Goal: Task Accomplishment & Management: Use online tool/utility

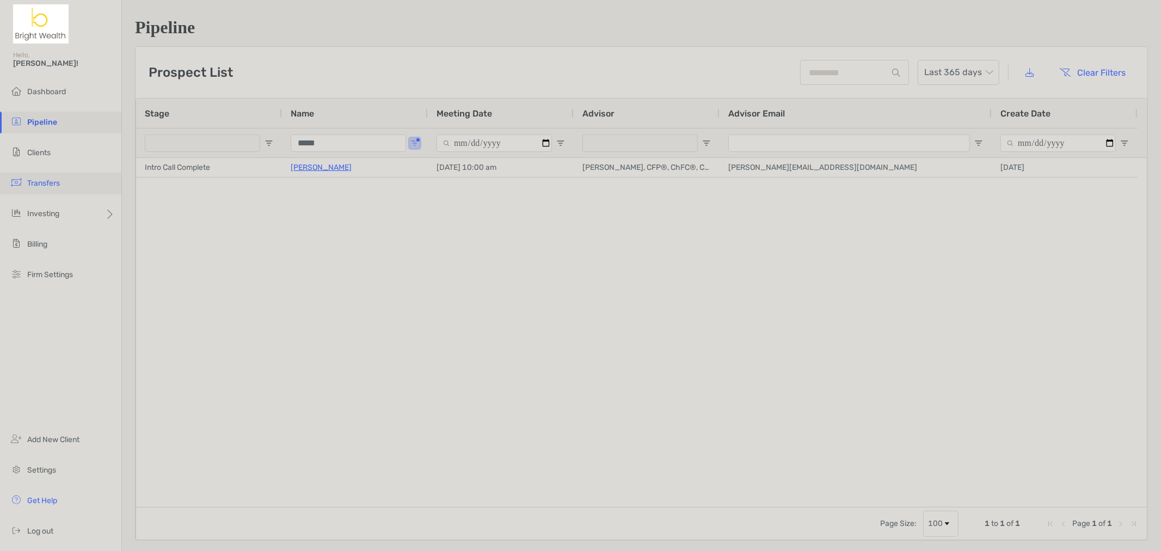
drag, startPoint x: 59, startPoint y: 153, endPoint x: 15, endPoint y: 180, distance: 51.0
click at [59, 153] on li "Clients" at bounding box center [60, 153] width 121 height 22
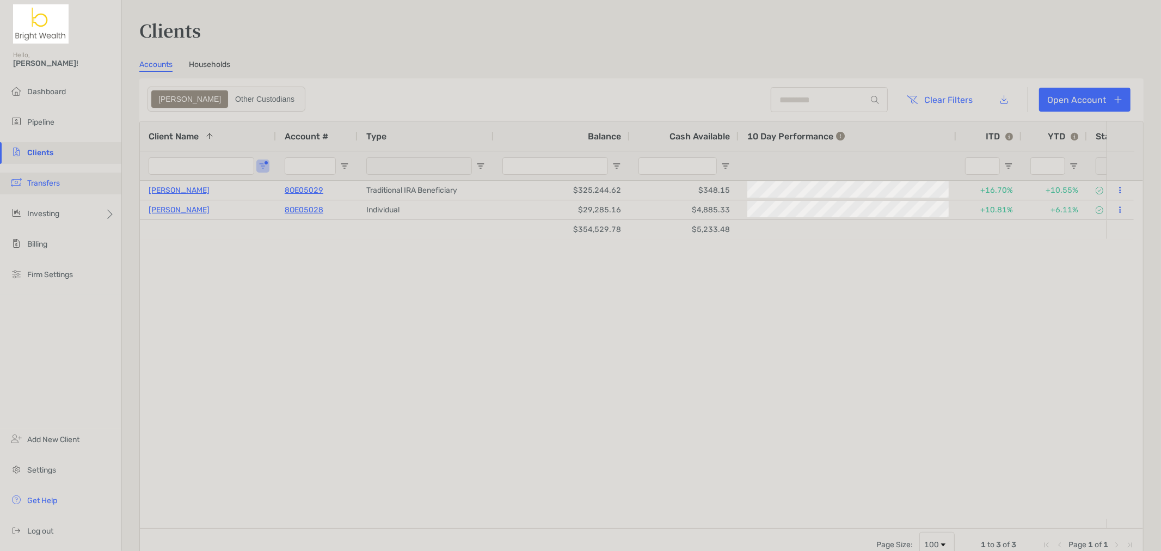
type input "******"
click at [307, 213] on p "8OE05028" at bounding box center [304, 210] width 39 height 14
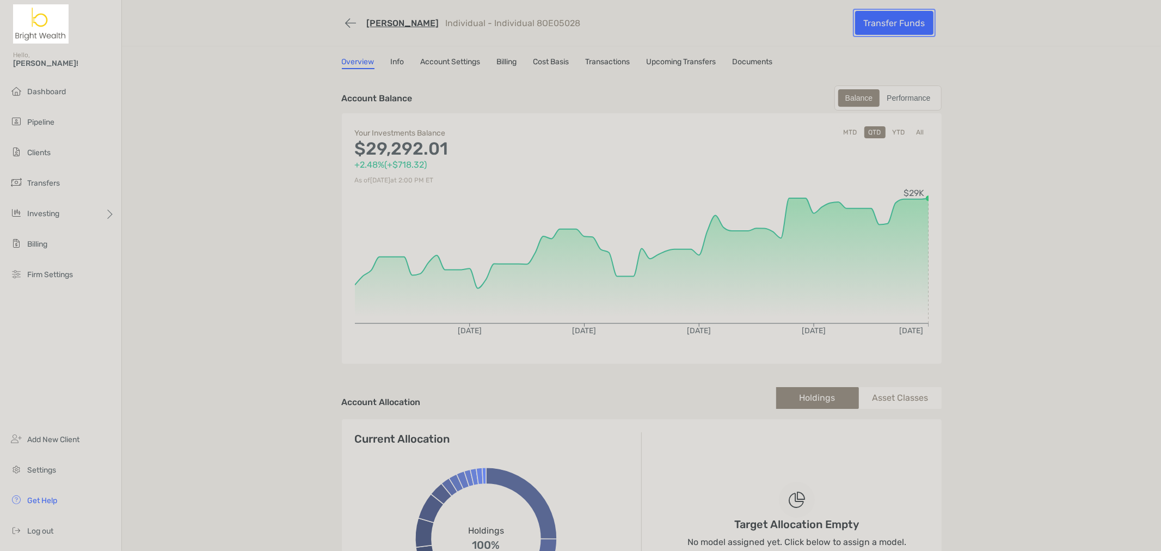
click at [901, 27] on link "Transfer Funds" at bounding box center [894, 23] width 78 height 24
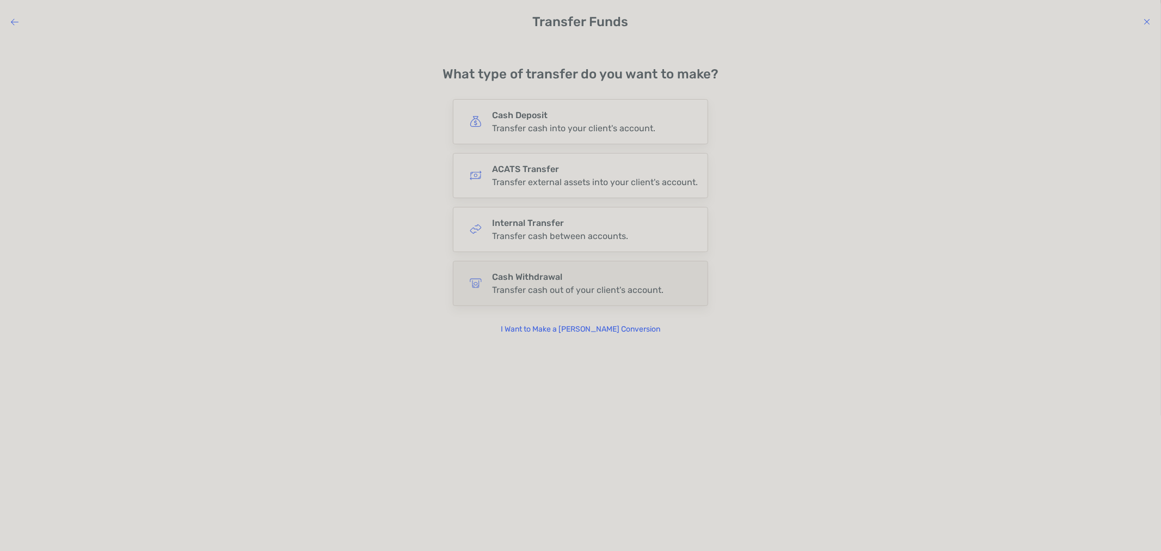
click at [551, 280] on h4 "Cash Withdrawal" at bounding box center [577, 277] width 171 height 10
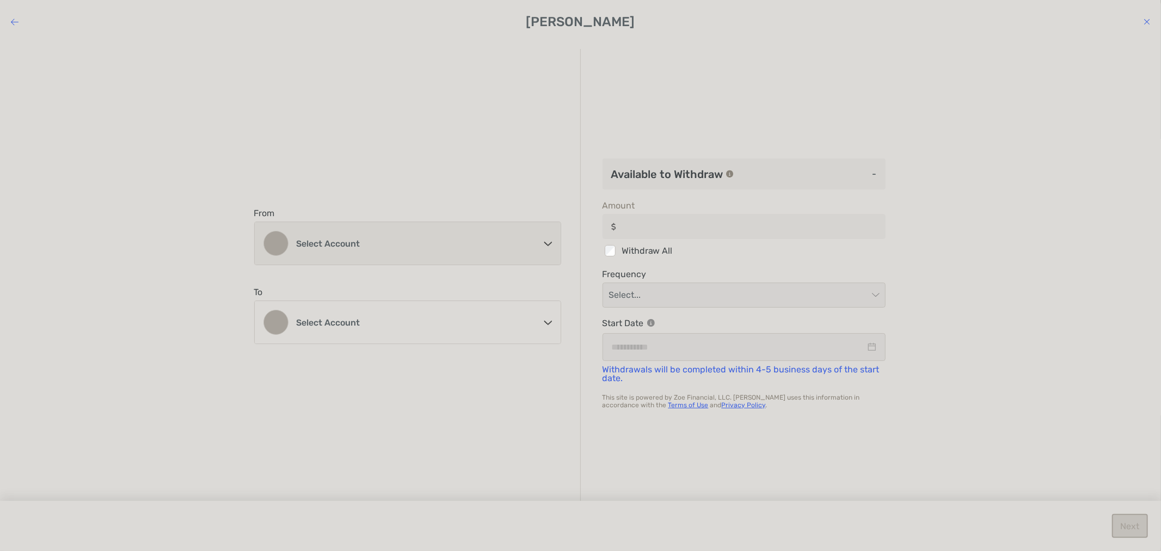
click at [485, 254] on div "Select account" at bounding box center [408, 243] width 306 height 42
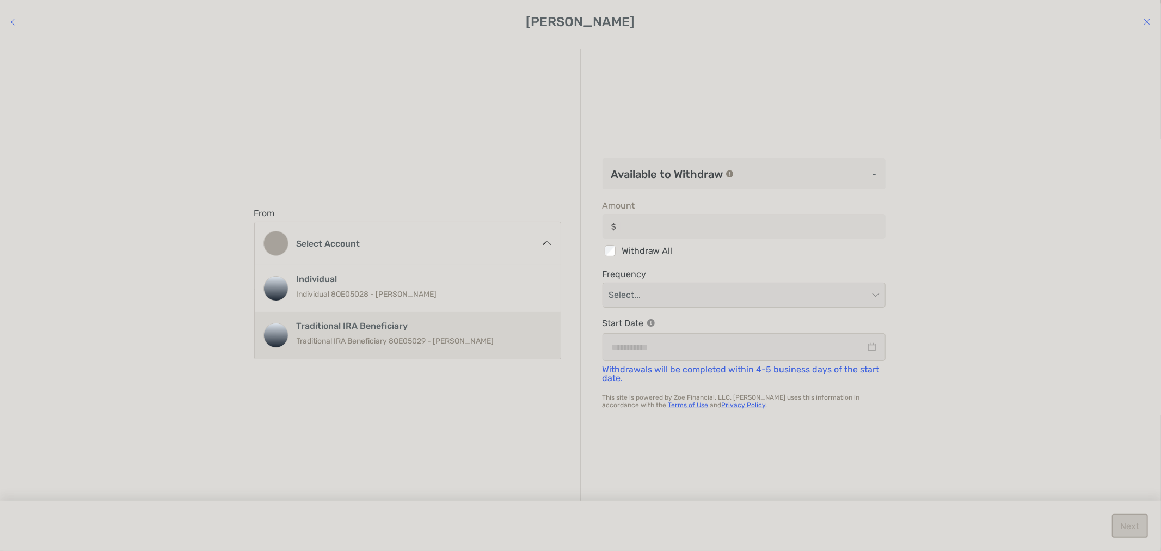
click at [474, 341] on p "Traditional IRA Beneficiary 8OE05029 - [PERSON_NAME]" at bounding box center [419, 341] width 245 height 14
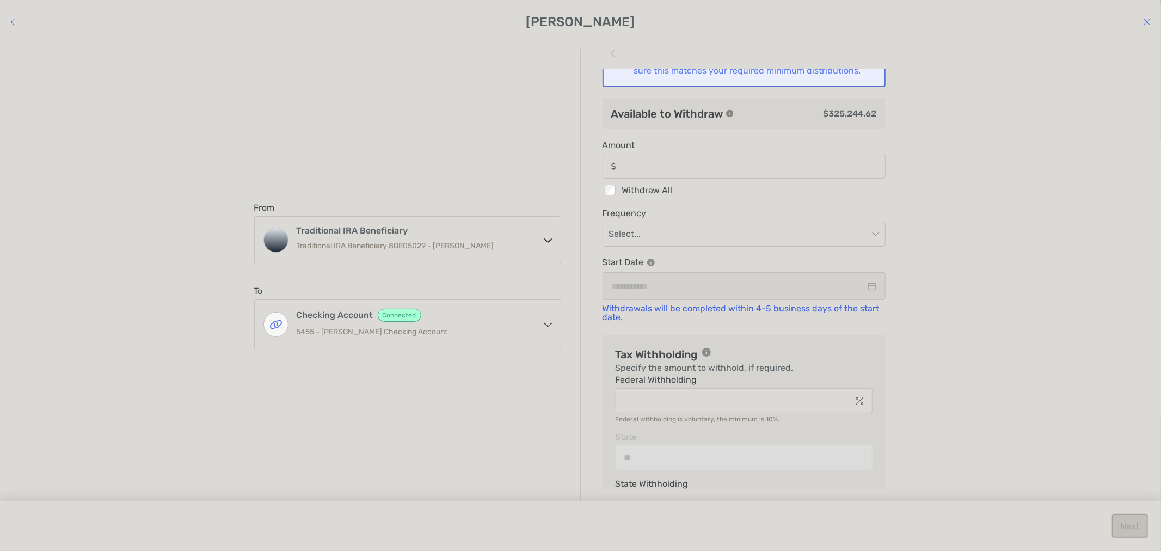
scroll to position [13, 0]
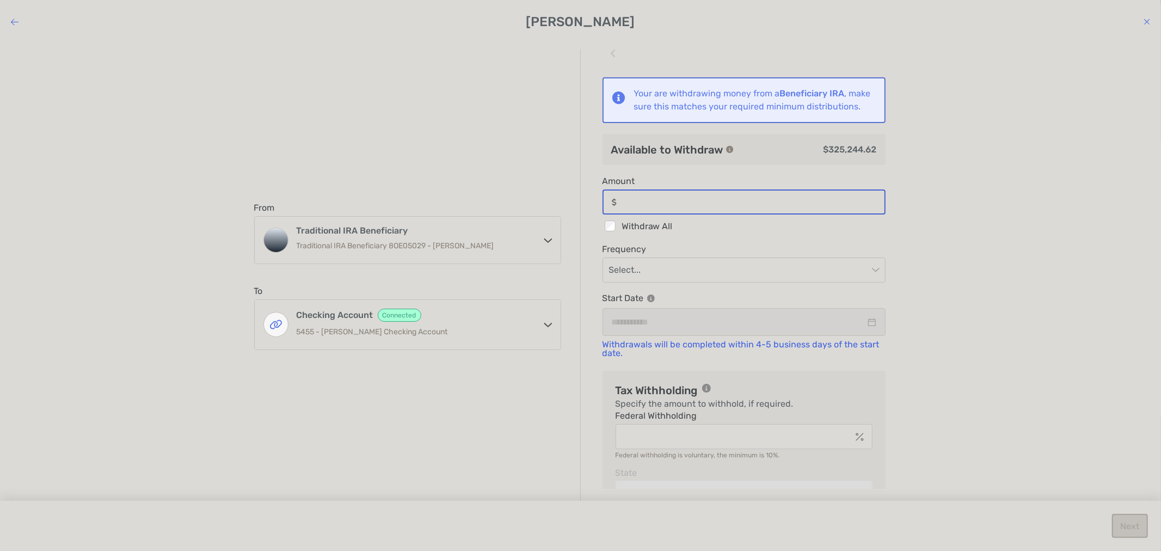
click at [729, 207] on input "Amount" at bounding box center [752, 202] width 263 height 9
drag, startPoint x: 849, startPoint y: 283, endPoint x: 830, endPoint y: 289, distance: 19.6
click at [849, 282] on input "modal" at bounding box center [738, 270] width 259 height 24
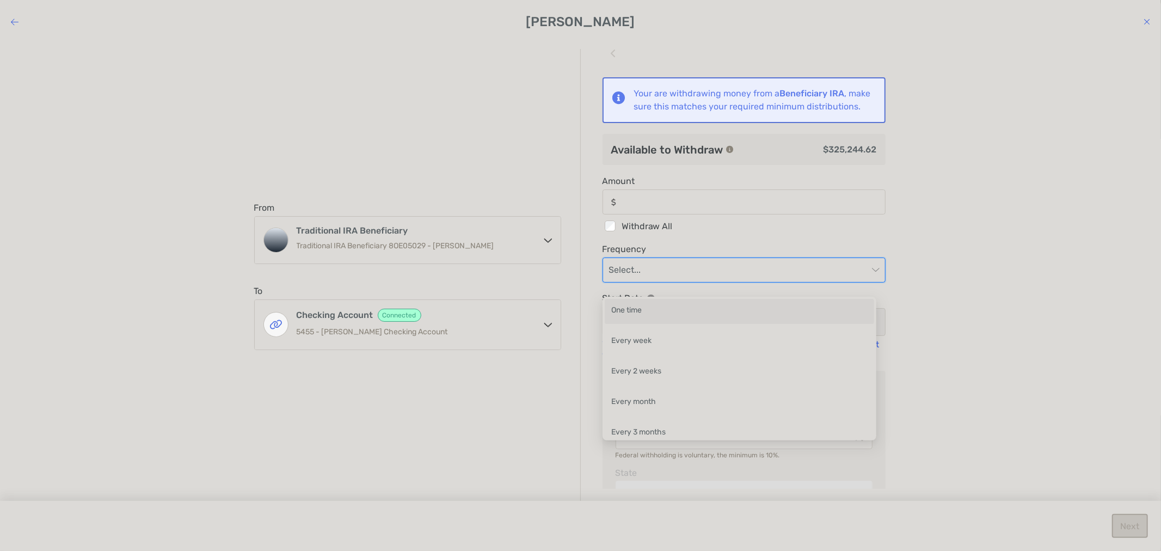
click at [793, 297] on div "One time Every week Every 2 weeks Every month Every 3 months" at bounding box center [739, 369] width 274 height 144
click at [754, 207] on input "Amount" at bounding box center [752, 202] width 263 height 9
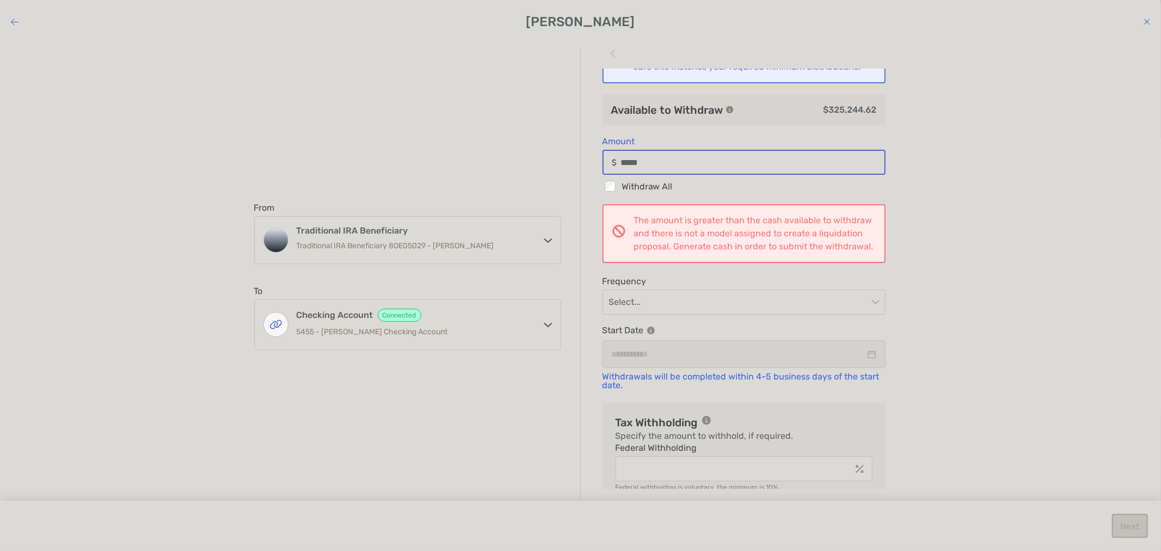
scroll to position [73, 0]
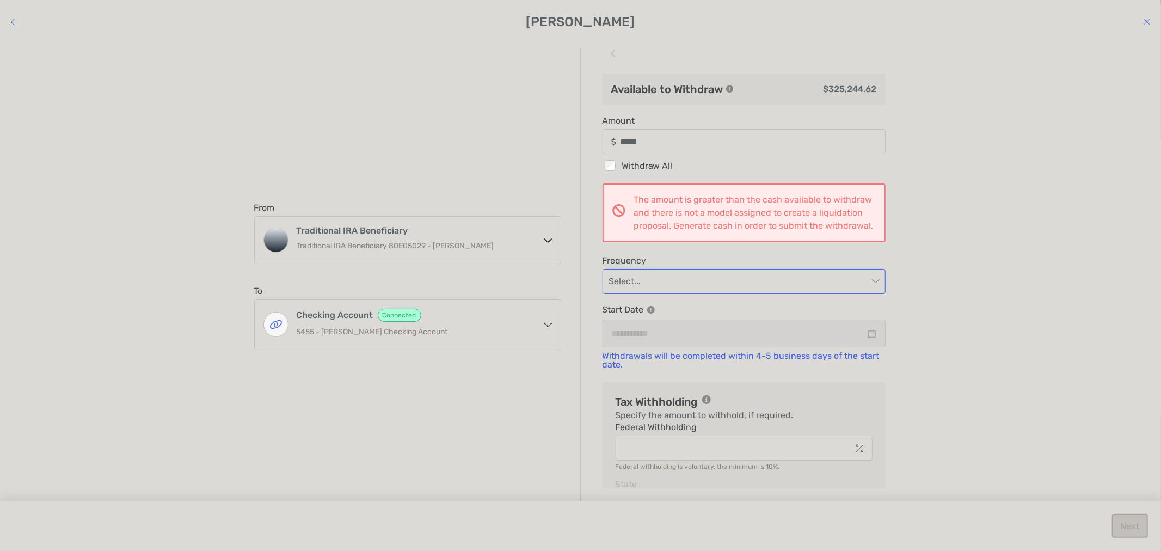
type input "*****"
click at [770, 293] on input "modal" at bounding box center [738, 281] width 259 height 24
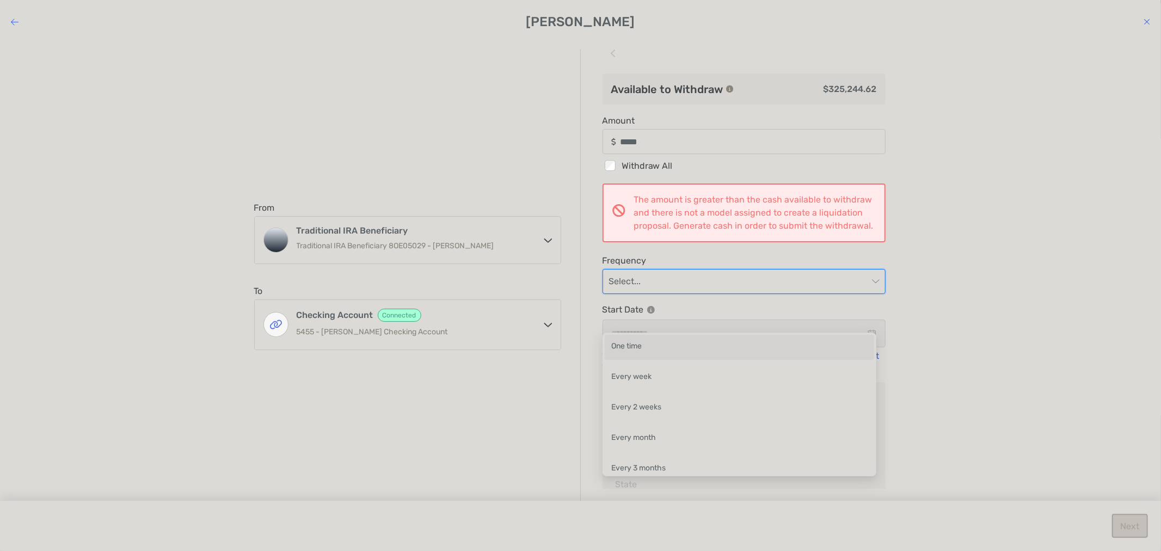
scroll to position [0, 0]
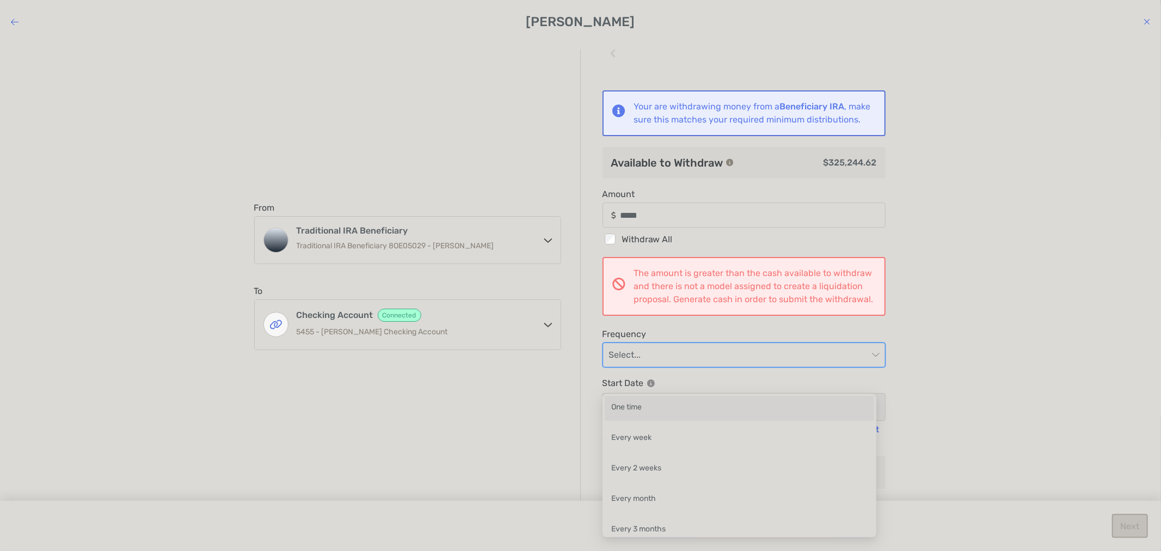
click at [731, 166] on icon "modal" at bounding box center [729, 162] width 7 height 7
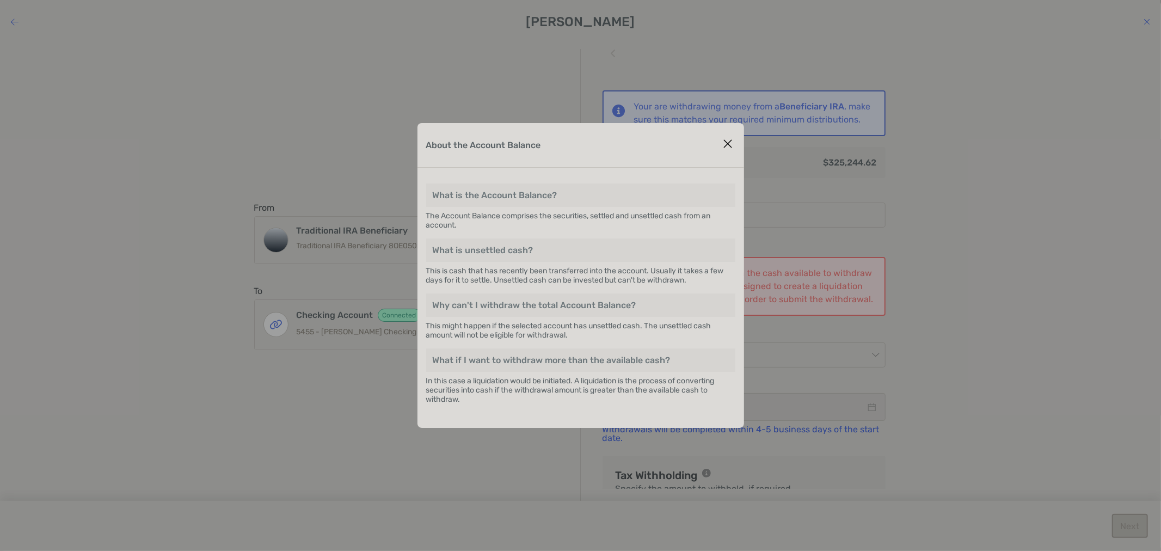
click at [726, 138] on icon "Close modal" at bounding box center [728, 143] width 10 height 13
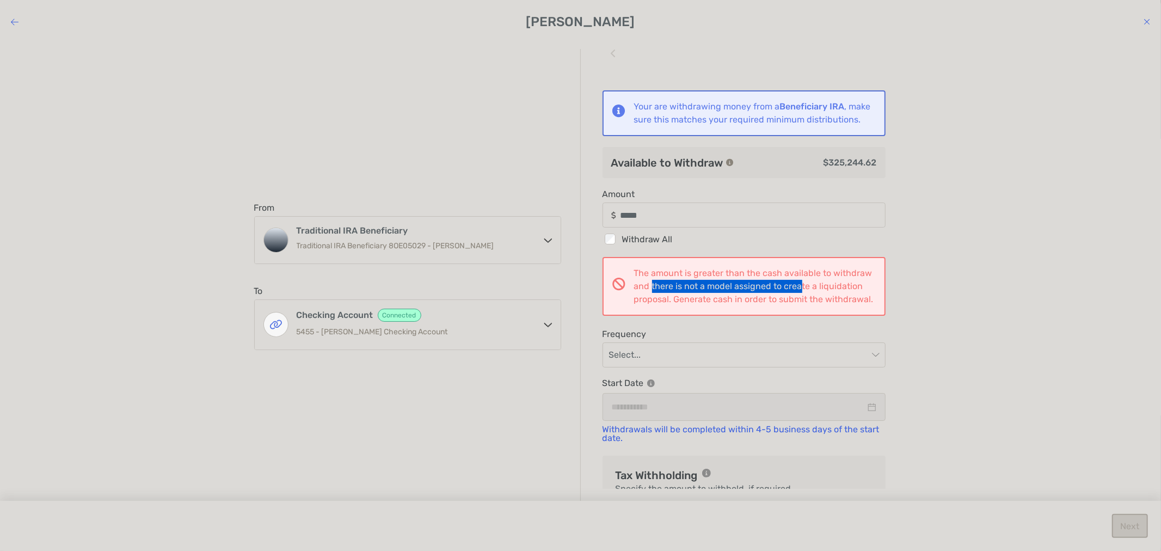
drag, startPoint x: 690, startPoint y: 291, endPoint x: 840, endPoint y: 300, distance: 150.4
click at [840, 300] on div "The amount is greater than the cash available to withdraw and there is not a mo…" at bounding box center [755, 286] width 242 height 39
click at [392, 434] on div "From Traditional IRA Beneficiary Traditional IRA Beneficiary 8OE05029 - [PERSON…" at bounding box center [417, 276] width 326 height 454
click at [1141, 21] on h4 "[PERSON_NAME]" at bounding box center [580, 21] width 1161 height 15
click at [1143, 21] on h4 "[PERSON_NAME]" at bounding box center [580, 21] width 1161 height 15
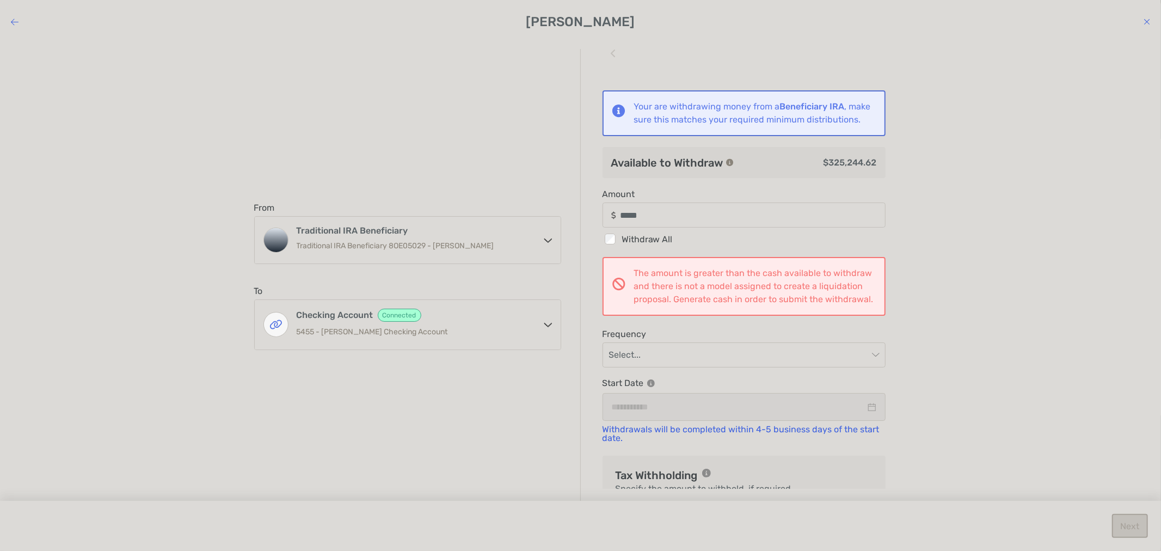
click at [1145, 23] on icon "modal" at bounding box center [1146, 21] width 7 height 9
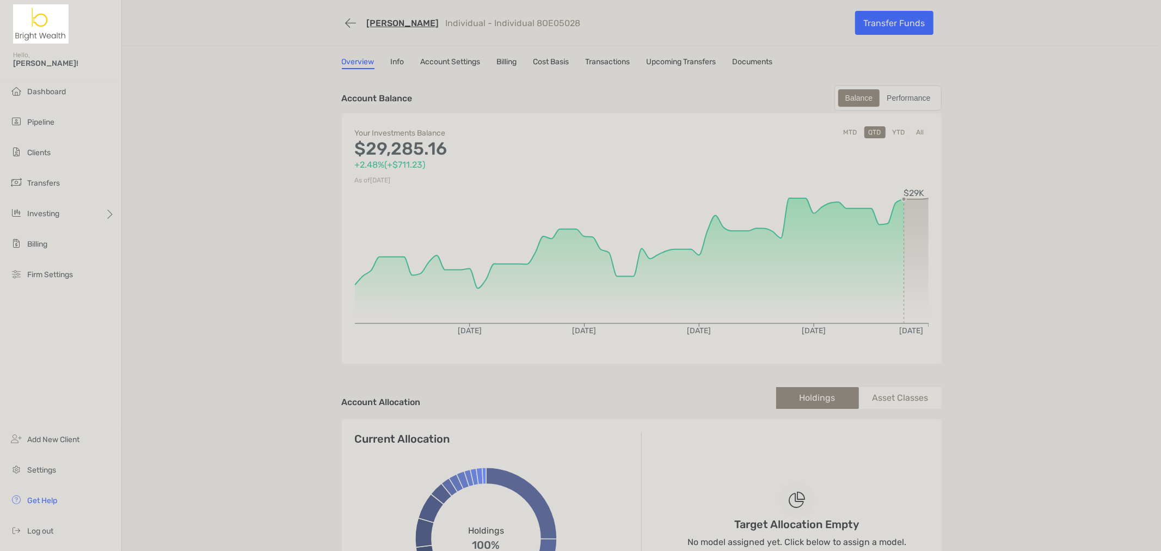
click at [332, 21] on div "[PERSON_NAME] Individual - Individual 8OE05028 Transfer Funds" at bounding box center [641, 23] width 621 height 46
click at [342, 20] on button "button" at bounding box center [351, 23] width 18 height 20
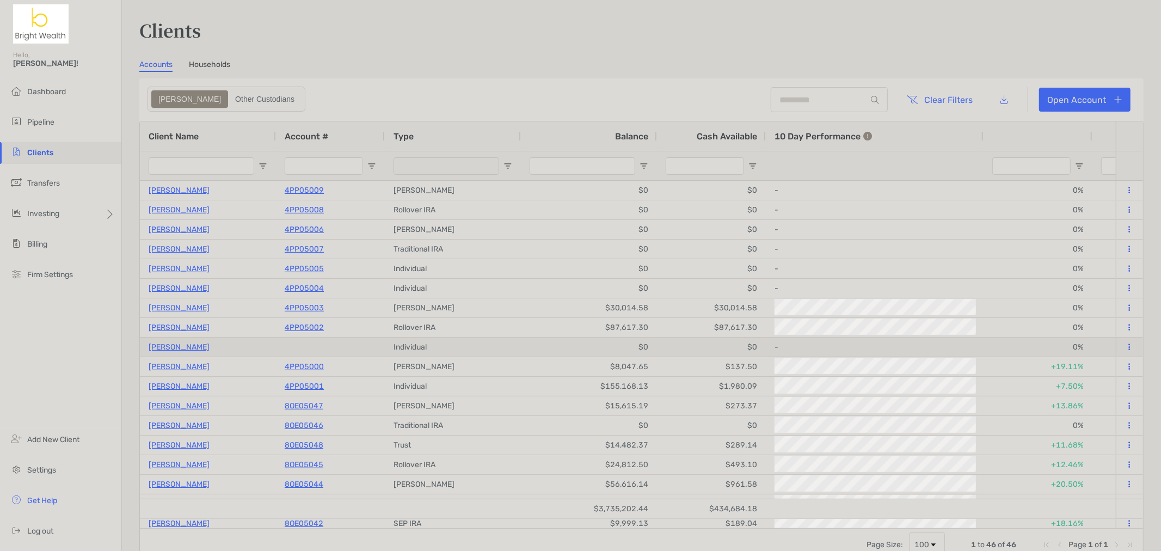
type input "******"
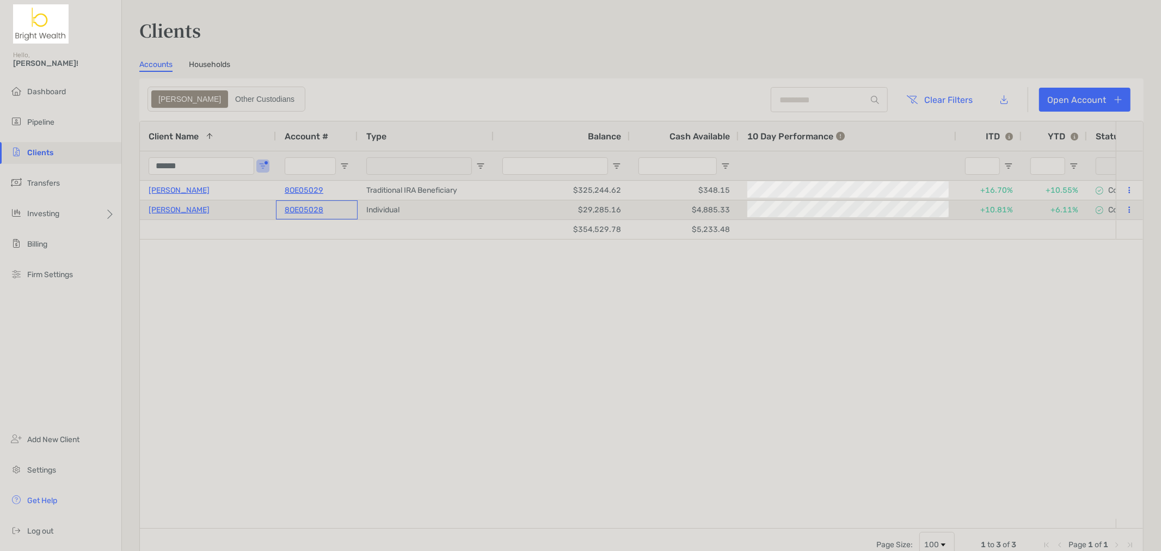
click at [292, 205] on p "8OE05028" at bounding box center [304, 210] width 39 height 14
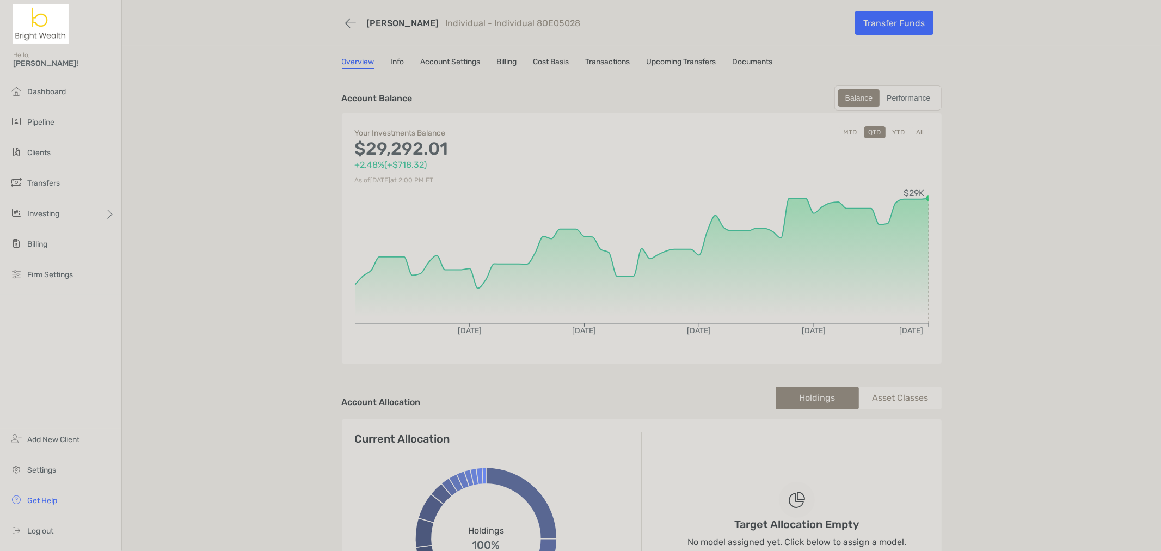
click at [611, 62] on link "Transactions" at bounding box center [607, 63] width 45 height 12
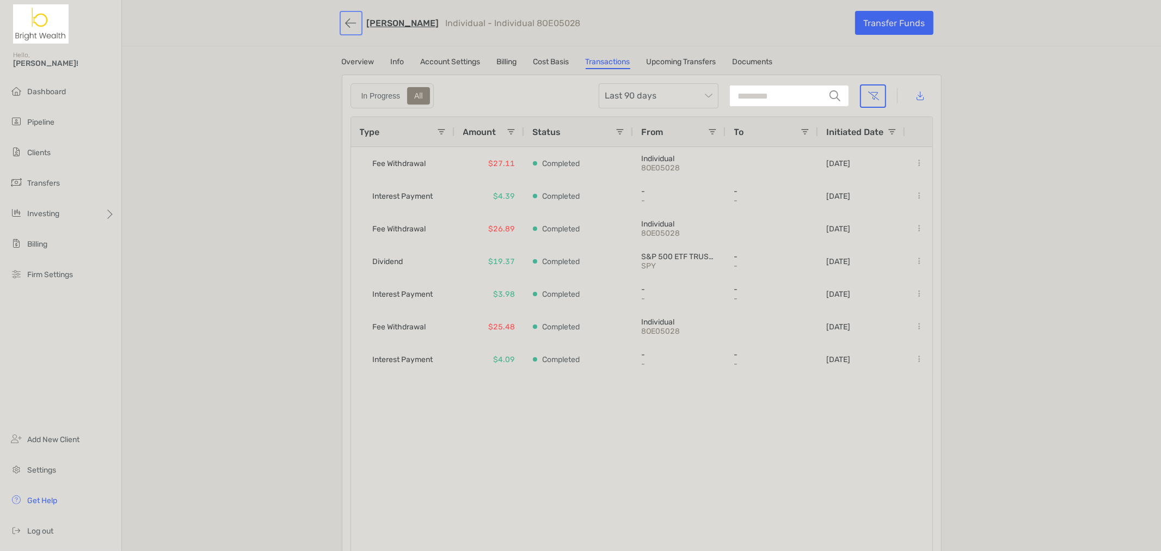
click at [342, 21] on button "button" at bounding box center [351, 23] width 18 height 20
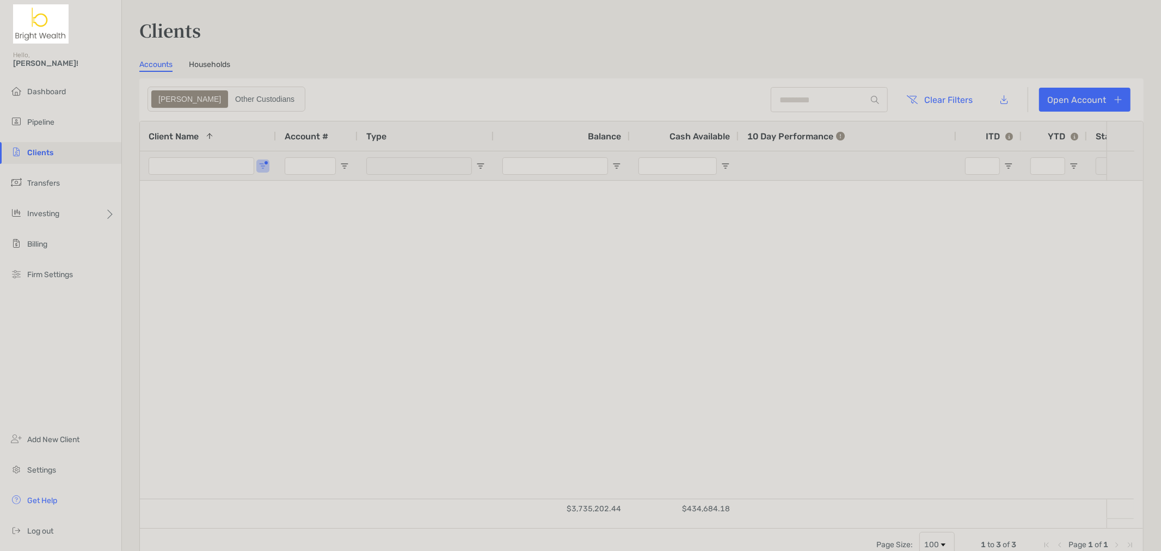
type input "******"
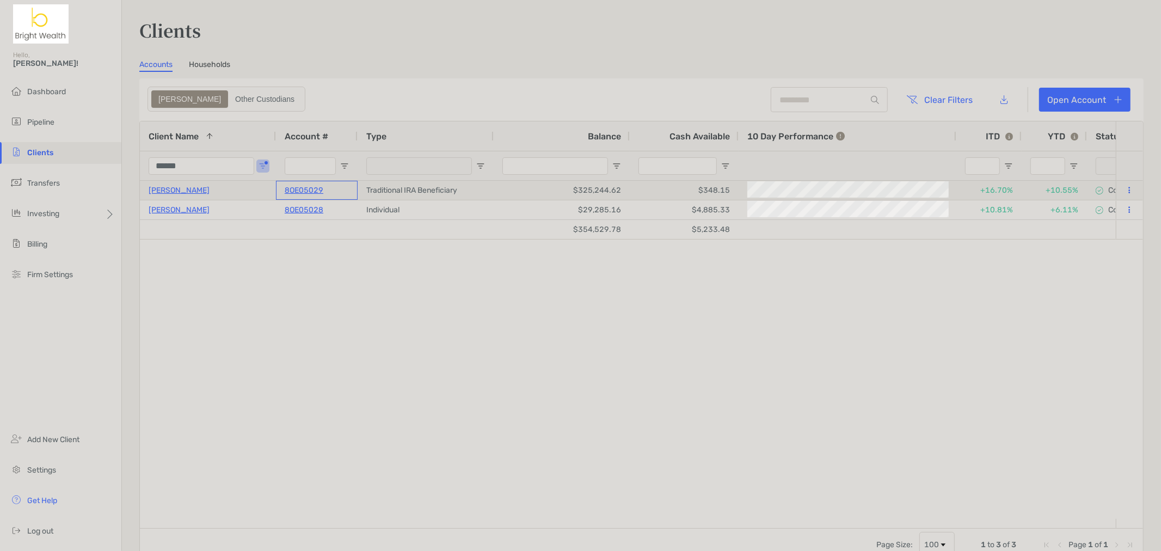
click at [304, 187] on p "8OE05029" at bounding box center [304, 190] width 39 height 14
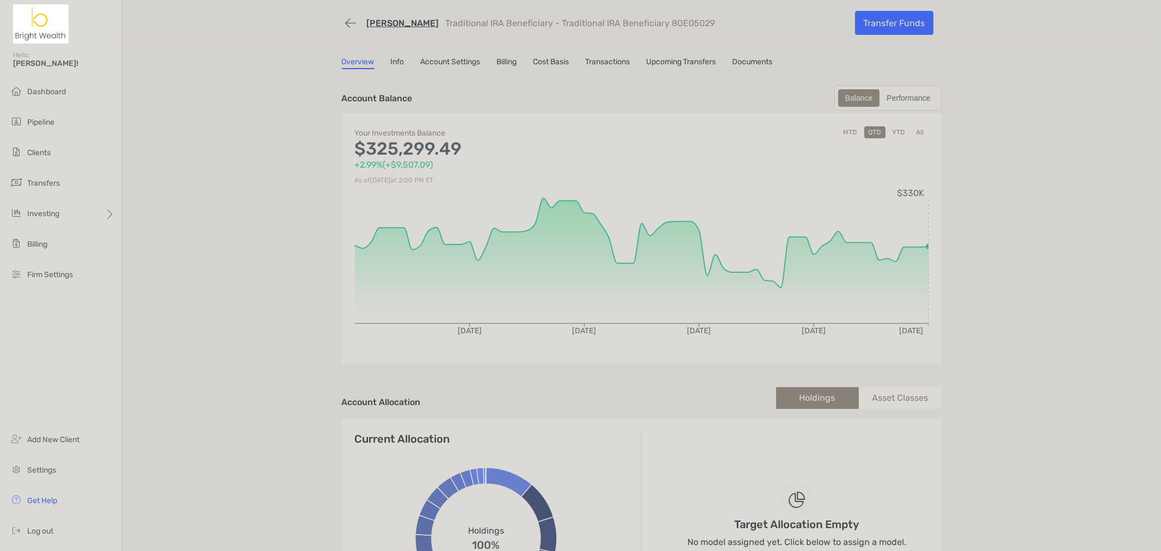
click at [607, 57] on link "Transactions" at bounding box center [607, 63] width 45 height 12
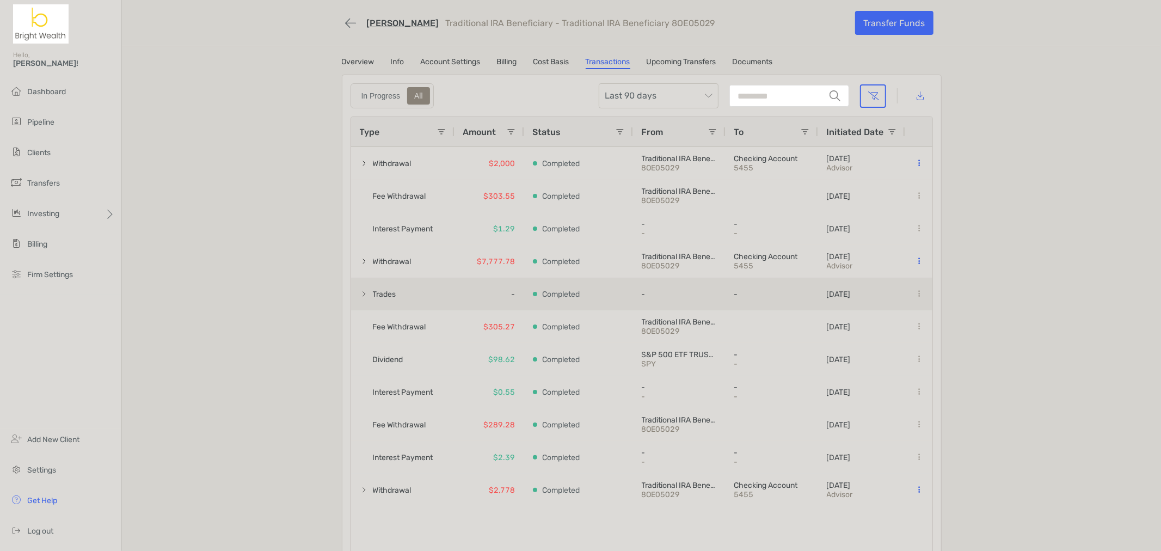
click at [736, 300] on div "-" at bounding box center [771, 294] width 75 height 32
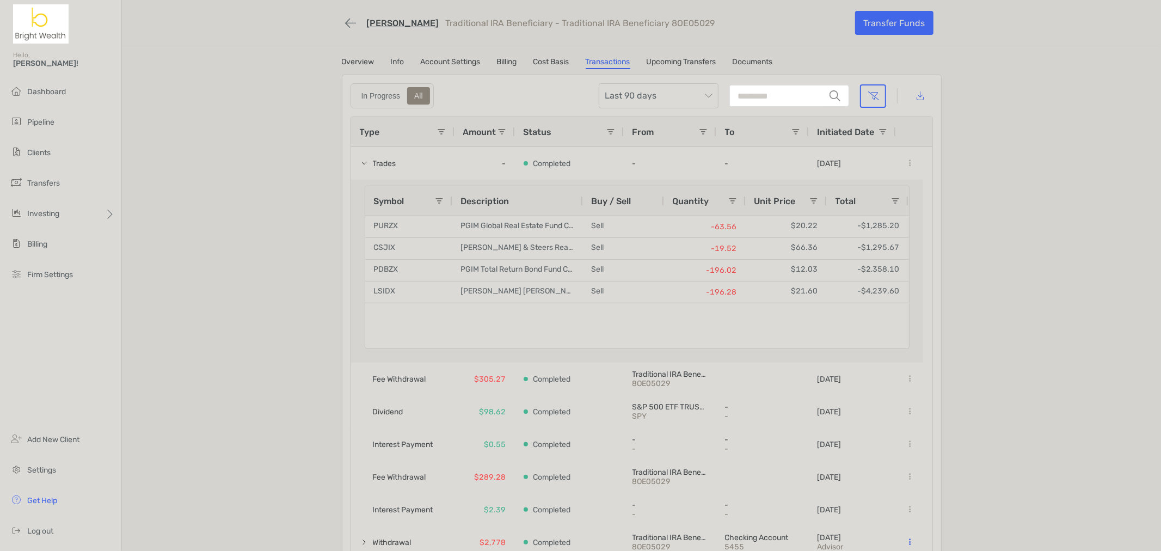
click at [646, 20] on p "Traditional IRA Beneficiary - Traditional IRA Beneficiary 8OE05029" at bounding box center [580, 23] width 269 height 10
click at [156, 264] on li "Trading" at bounding box center [169, 257] width 97 height 22
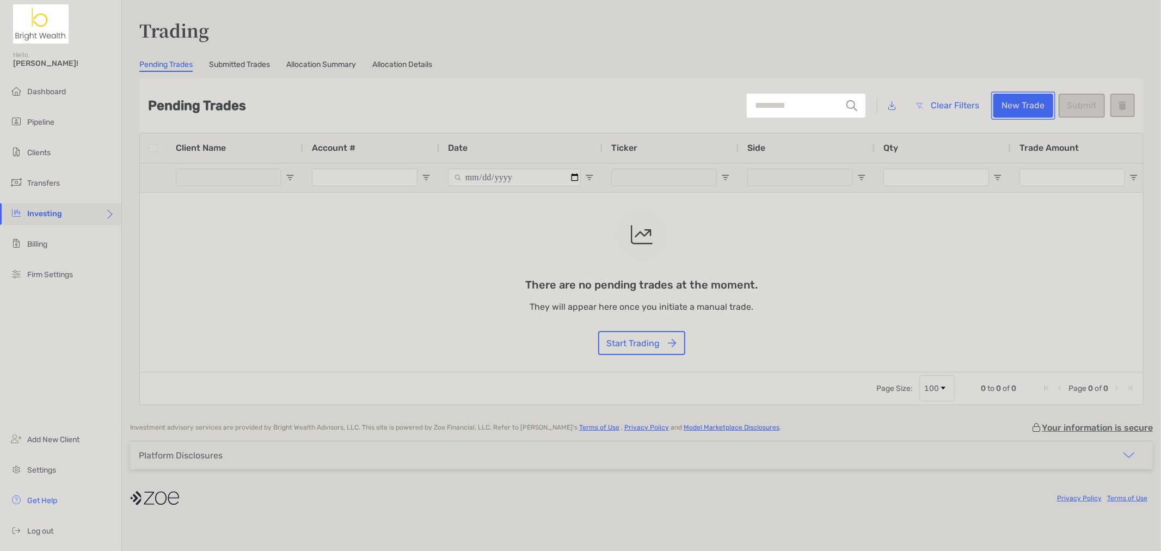
click at [1026, 106] on button "New Trade" at bounding box center [1023, 106] width 60 height 24
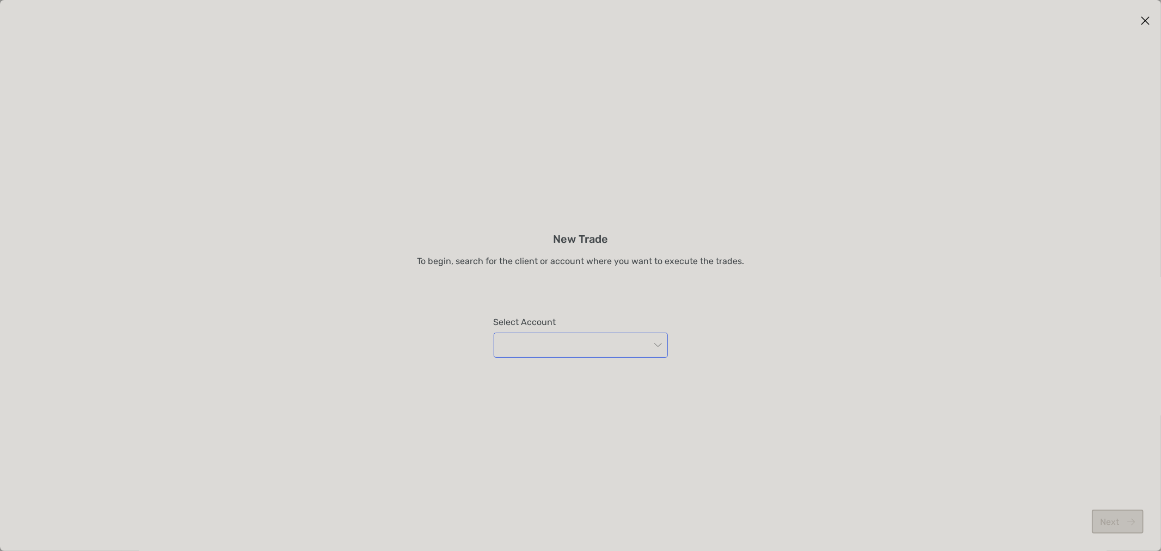
click at [591, 350] on input "modal" at bounding box center [575, 345] width 150 height 24
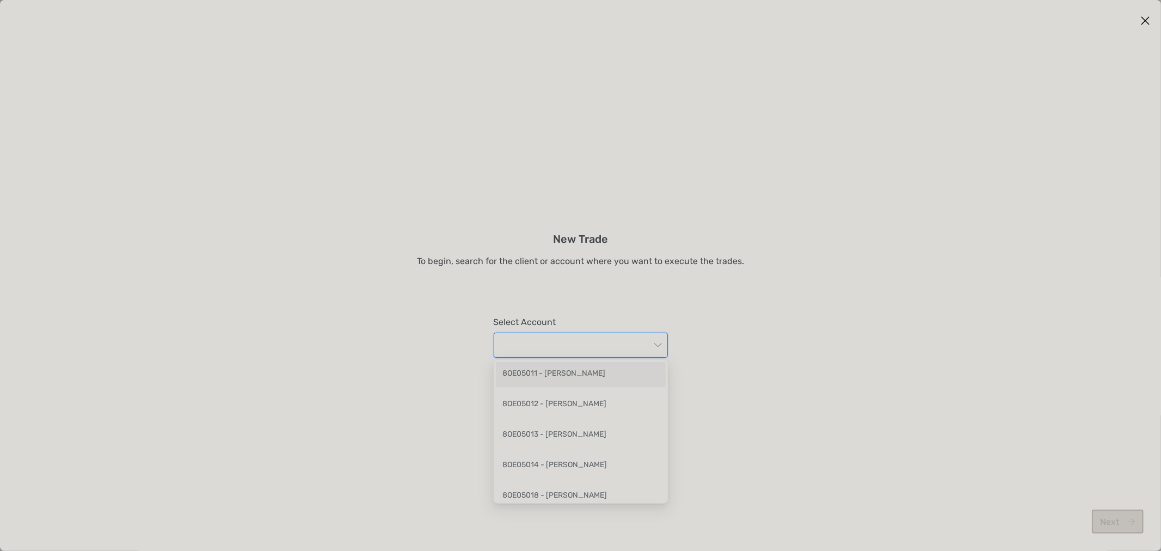
click at [619, 335] on input "modal" at bounding box center [575, 345] width 150 height 24
type input "******"
click at [617, 411] on div "8OE05029 - [PERSON_NAME]" at bounding box center [580, 405] width 157 height 14
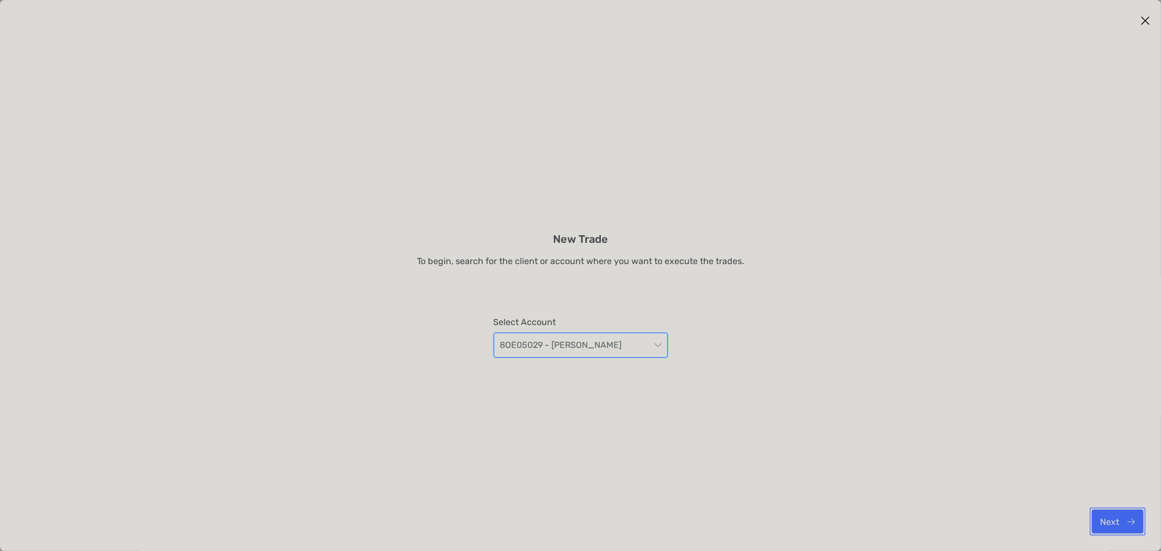
click at [1122, 524] on button "Next" at bounding box center [1117, 521] width 52 height 24
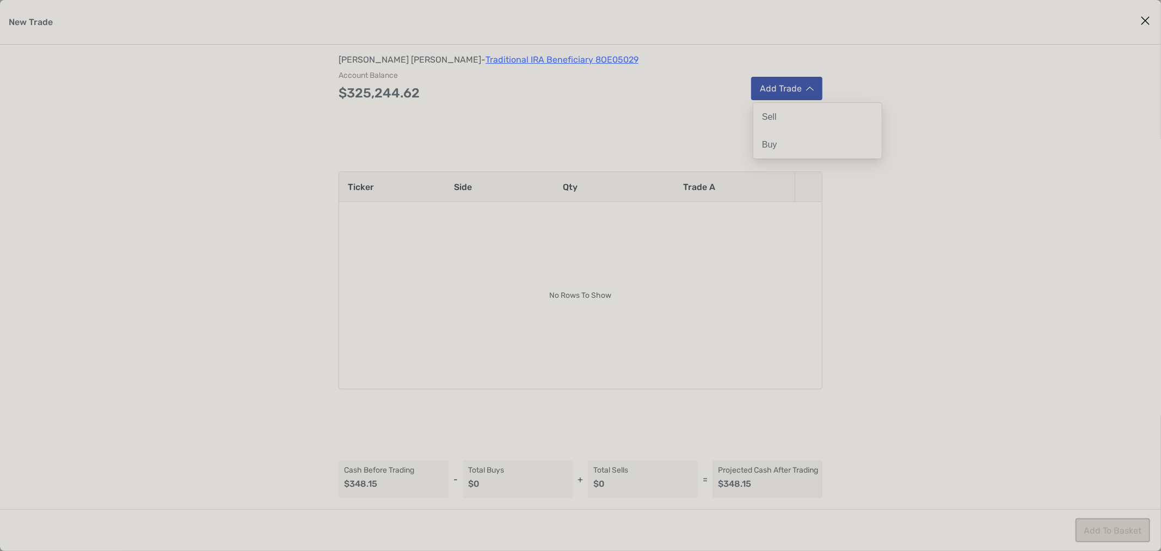
click at [776, 88] on button "Add Trade" at bounding box center [786, 88] width 71 height 23
click at [775, 110] on div "Sell" at bounding box center [817, 117] width 128 height 28
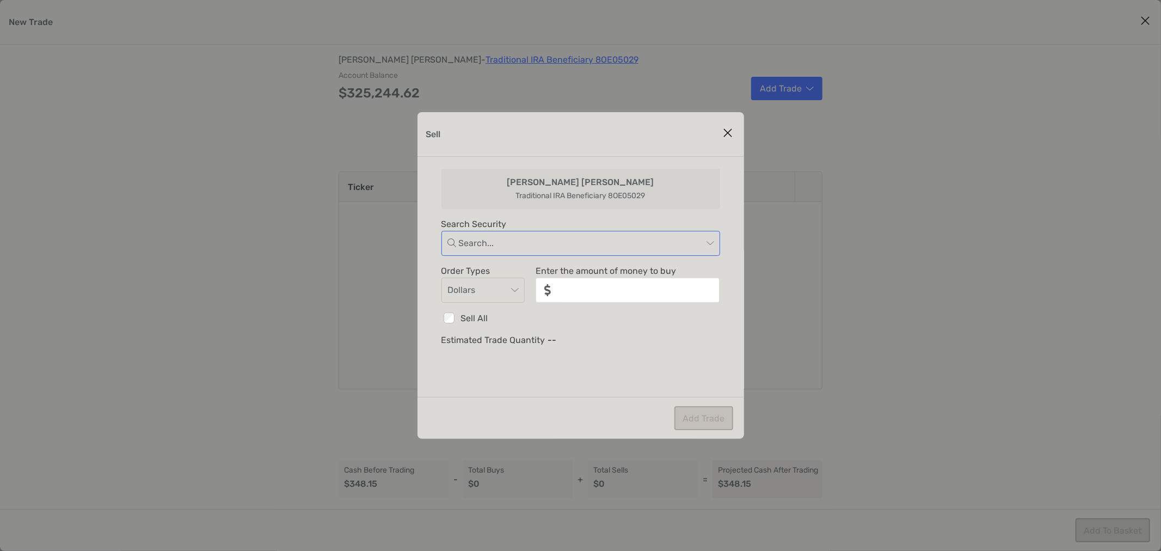
click at [553, 245] on input "Sell" at bounding box center [581, 243] width 244 height 24
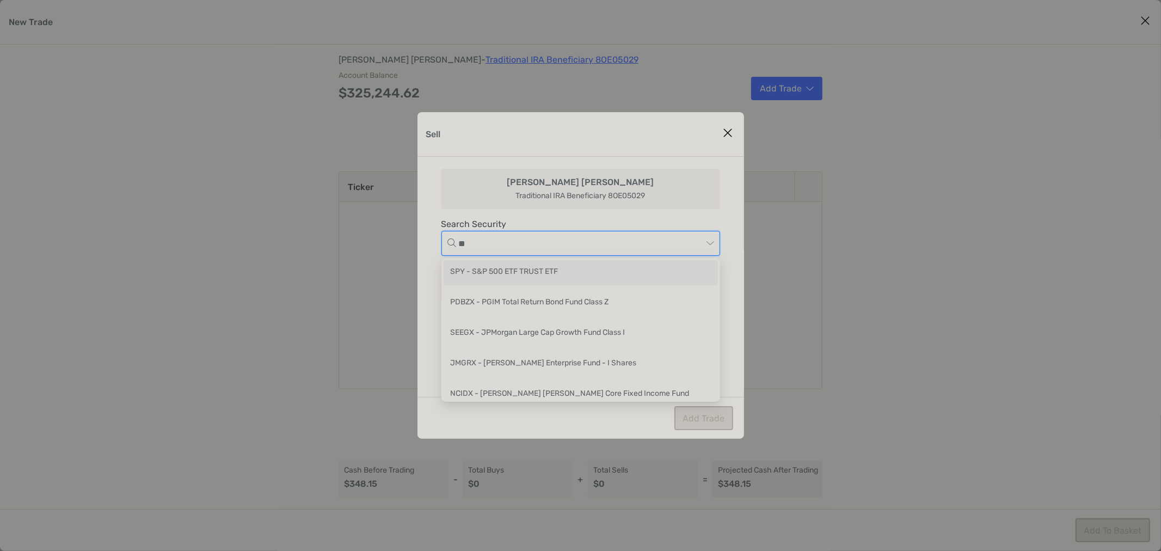
type input "***"
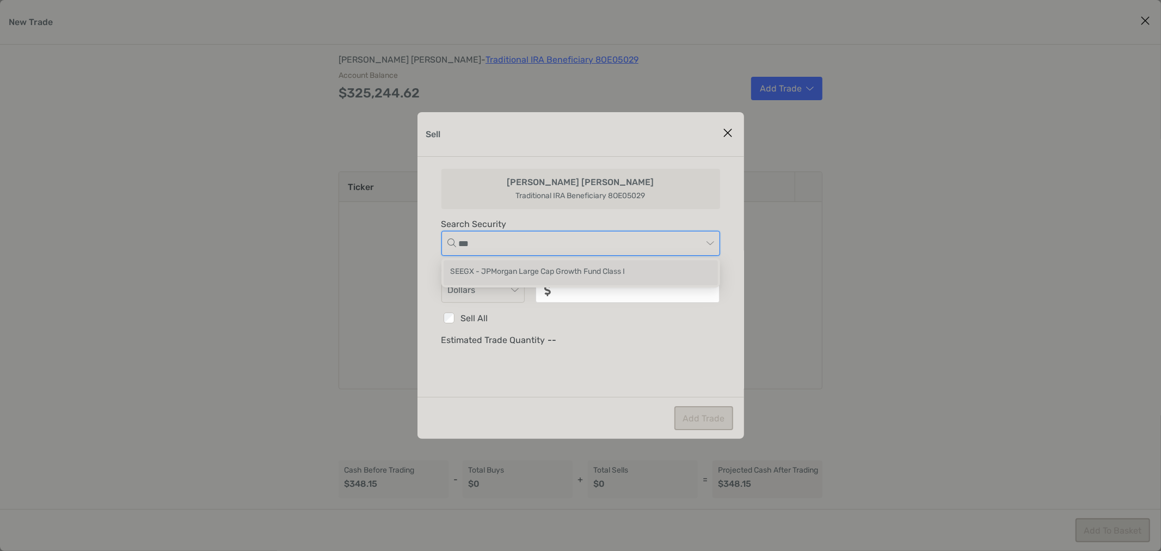
click at [553, 269] on div "SEEGX - JPMorgan Large Cap Growth Fund Class I" at bounding box center [580, 273] width 261 height 14
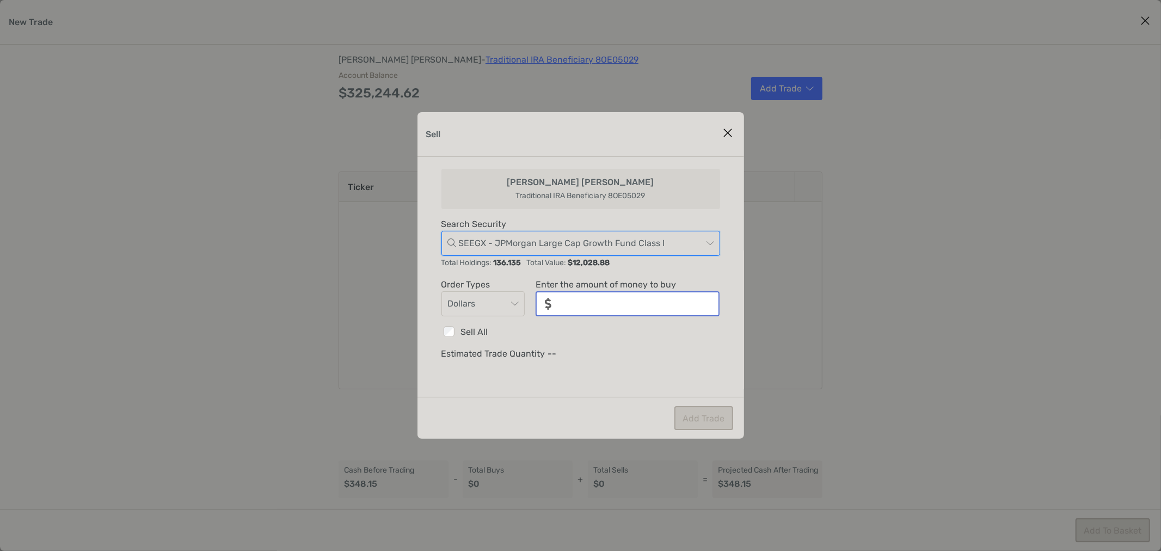
click at [613, 312] on input "noSymbolCurrency" at bounding box center [639, 303] width 158 height 23
type input "*"
type input "*****"
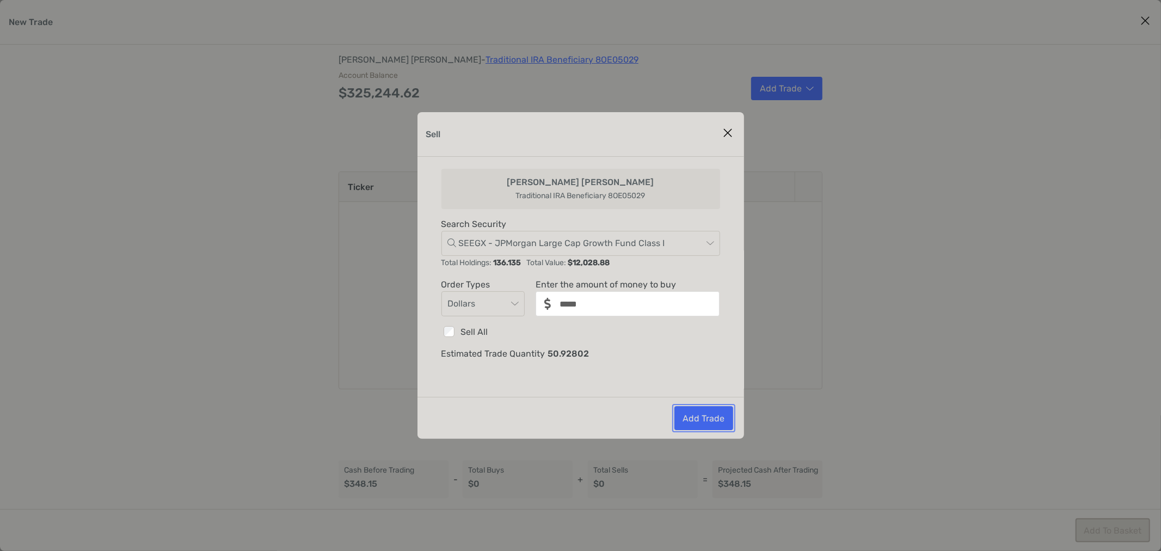
click at [704, 417] on button "Add Trade" at bounding box center [703, 418] width 59 height 24
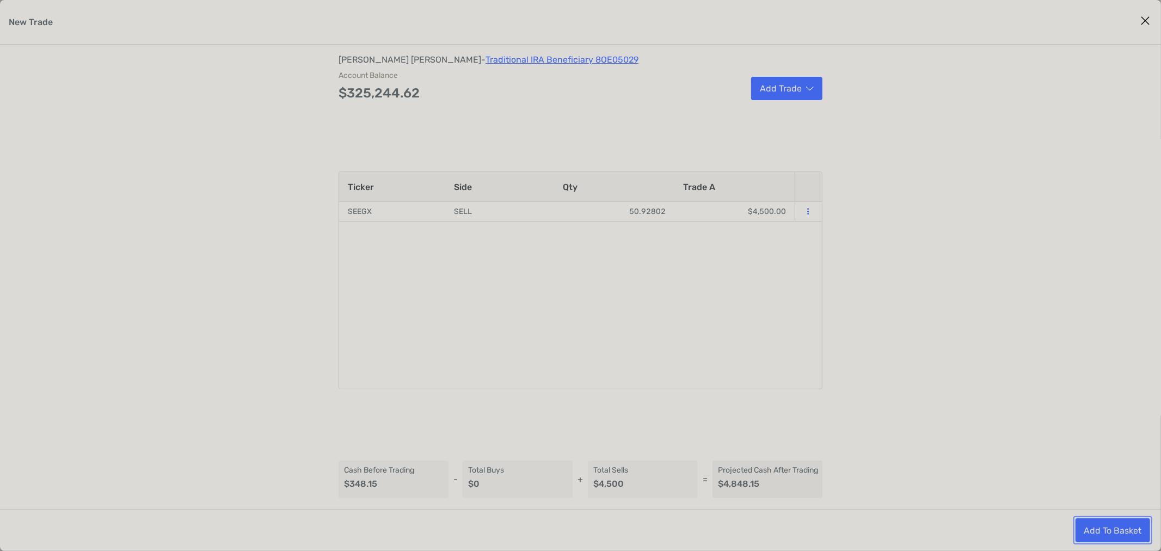
click at [1097, 529] on button "Add To Basket" at bounding box center [1112, 530] width 75 height 24
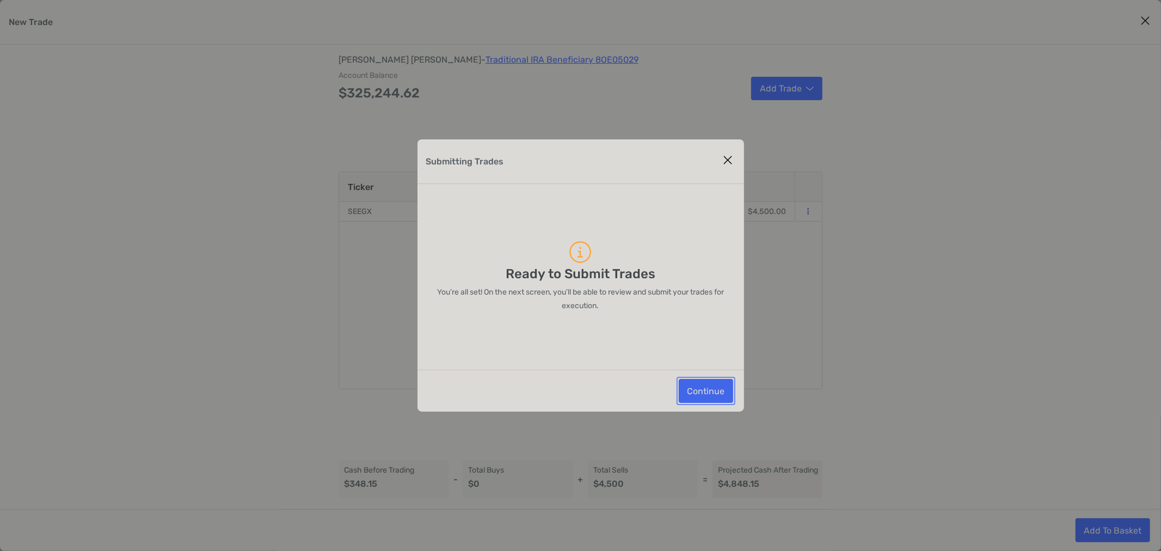
click at [702, 396] on button "Continue" at bounding box center [706, 391] width 54 height 24
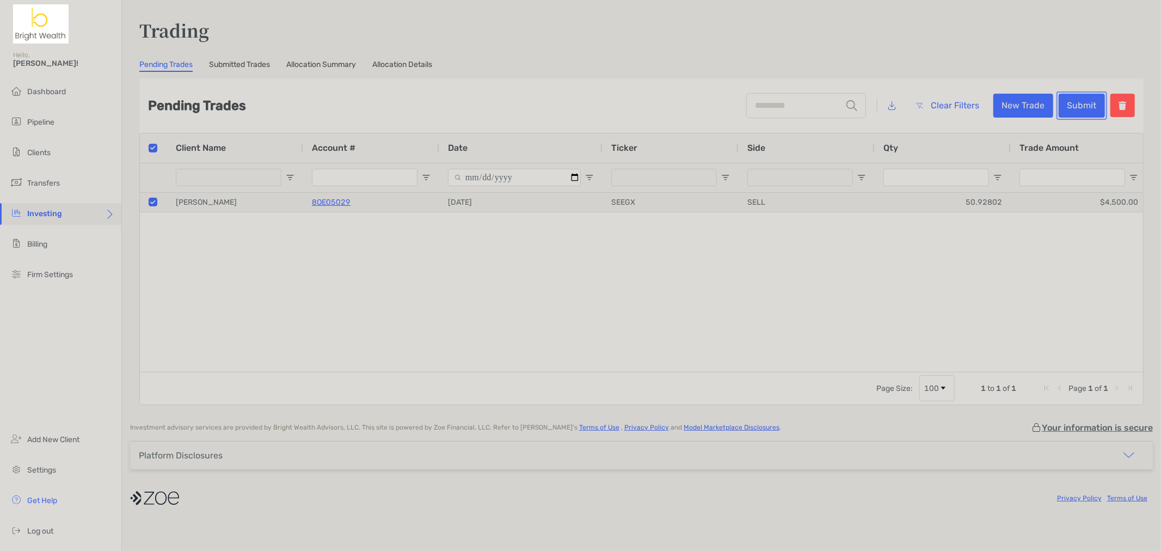
click at [1083, 104] on button "Submit" at bounding box center [1081, 106] width 46 height 24
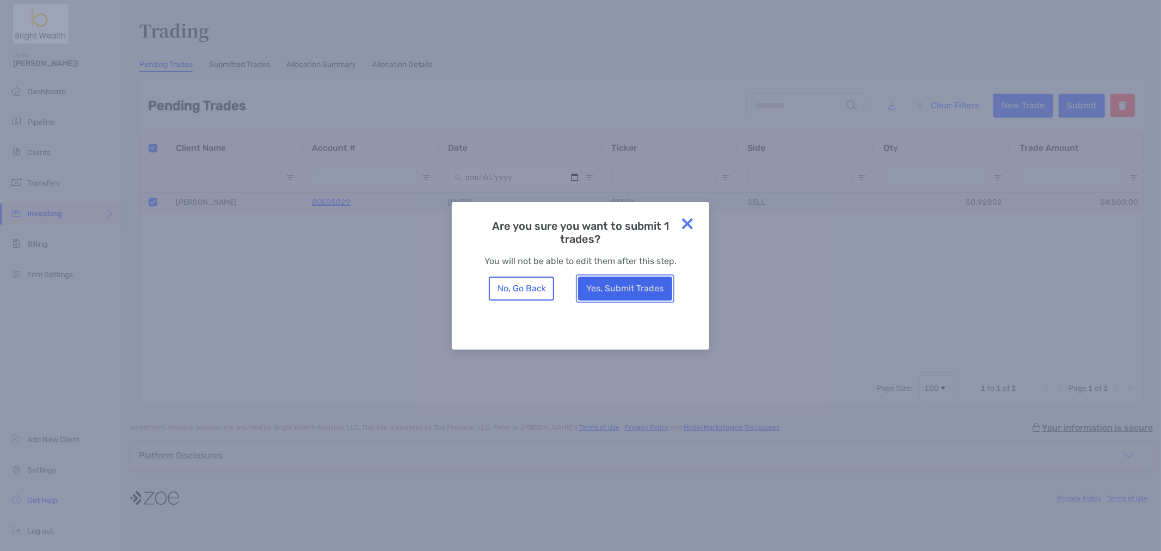
click at [640, 290] on button "Yes, Submit Trades" at bounding box center [625, 288] width 94 height 24
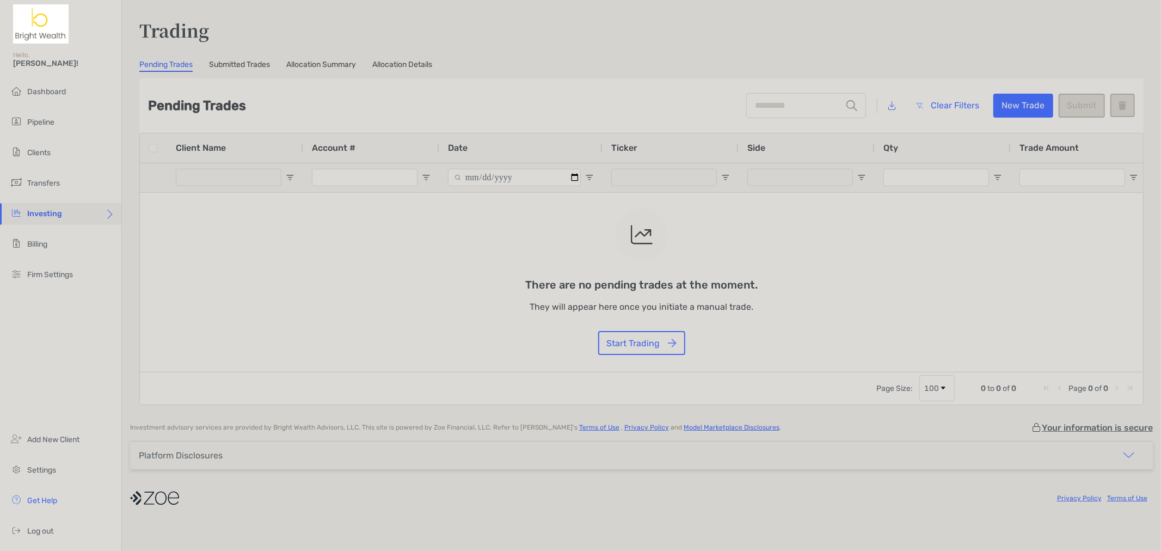
click at [263, 66] on link "Submitted Trades" at bounding box center [239, 66] width 61 height 12
